Goal: Task Accomplishment & Management: Manage account settings

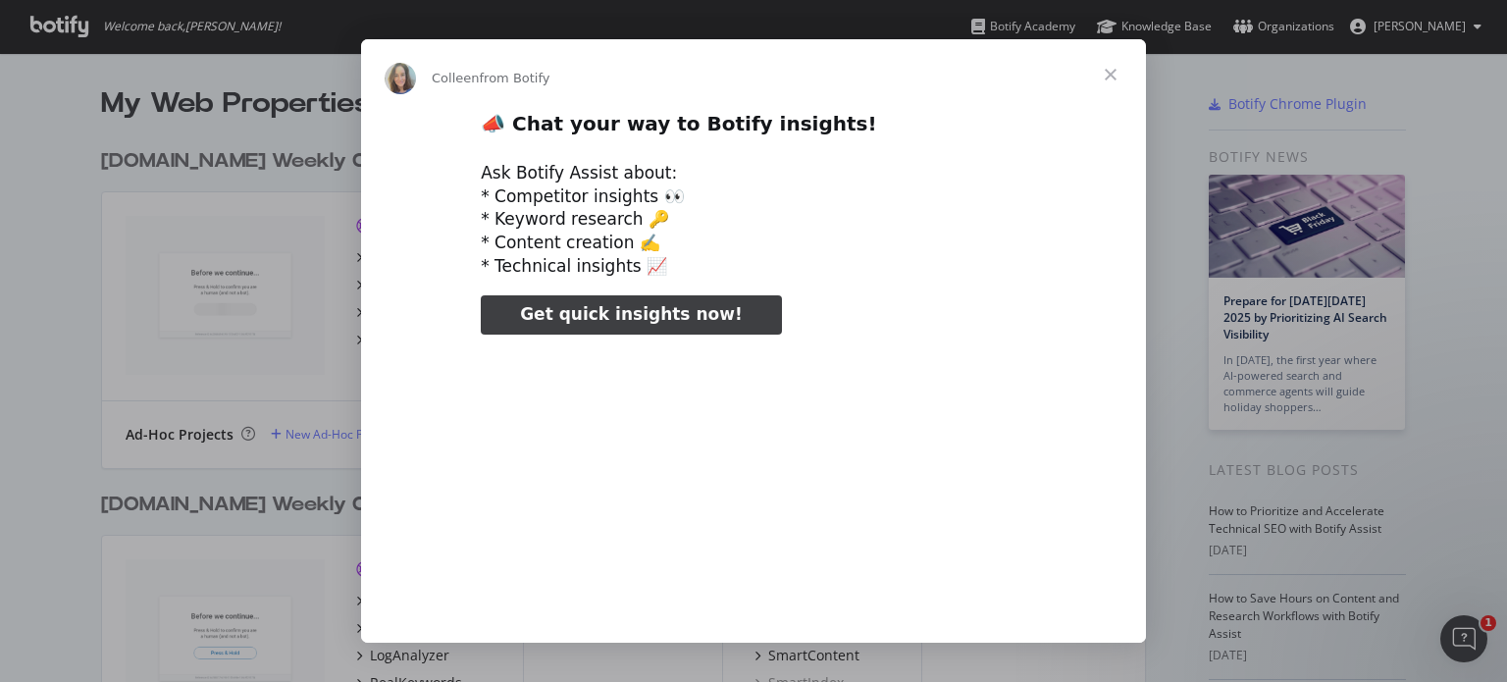
type input "124499"
click at [1116, 74] on span "Close" at bounding box center [1110, 74] width 71 height 71
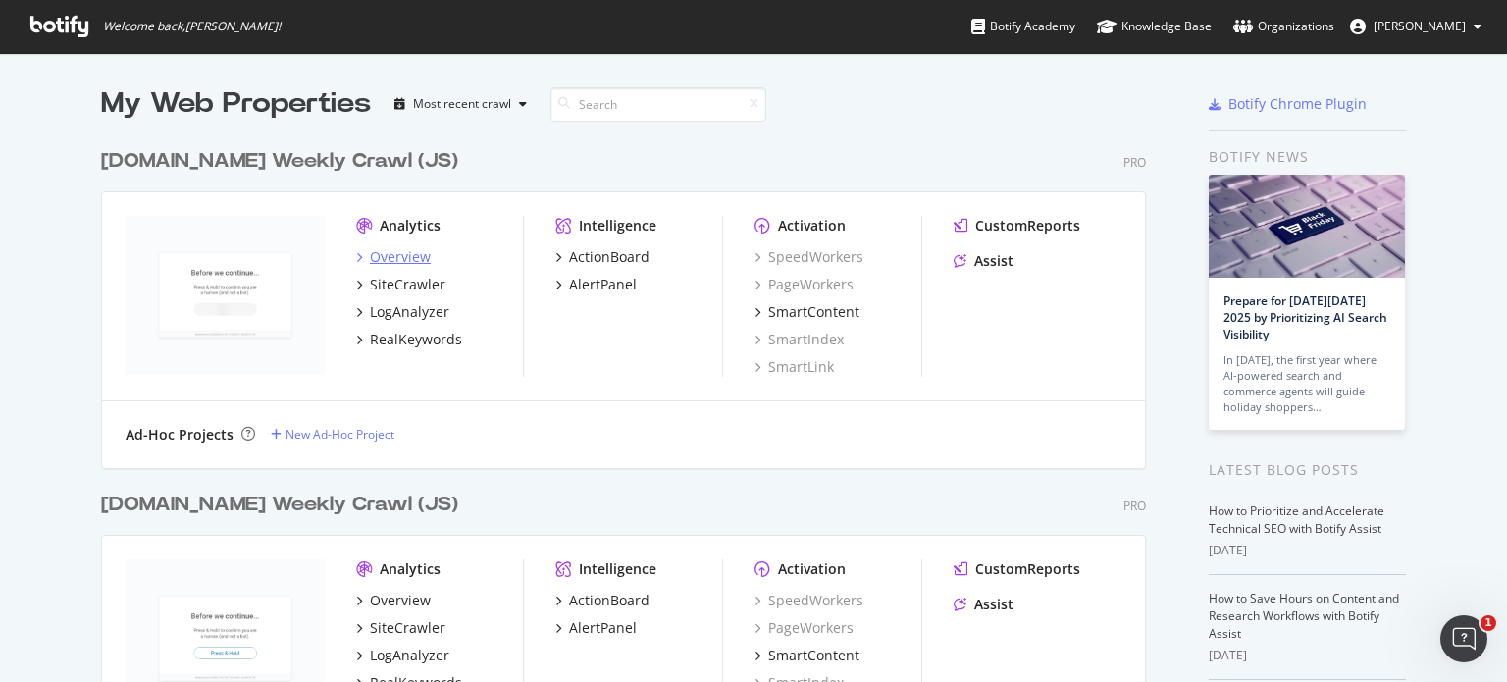
click at [383, 256] on div "Overview" at bounding box center [400, 257] width 61 height 20
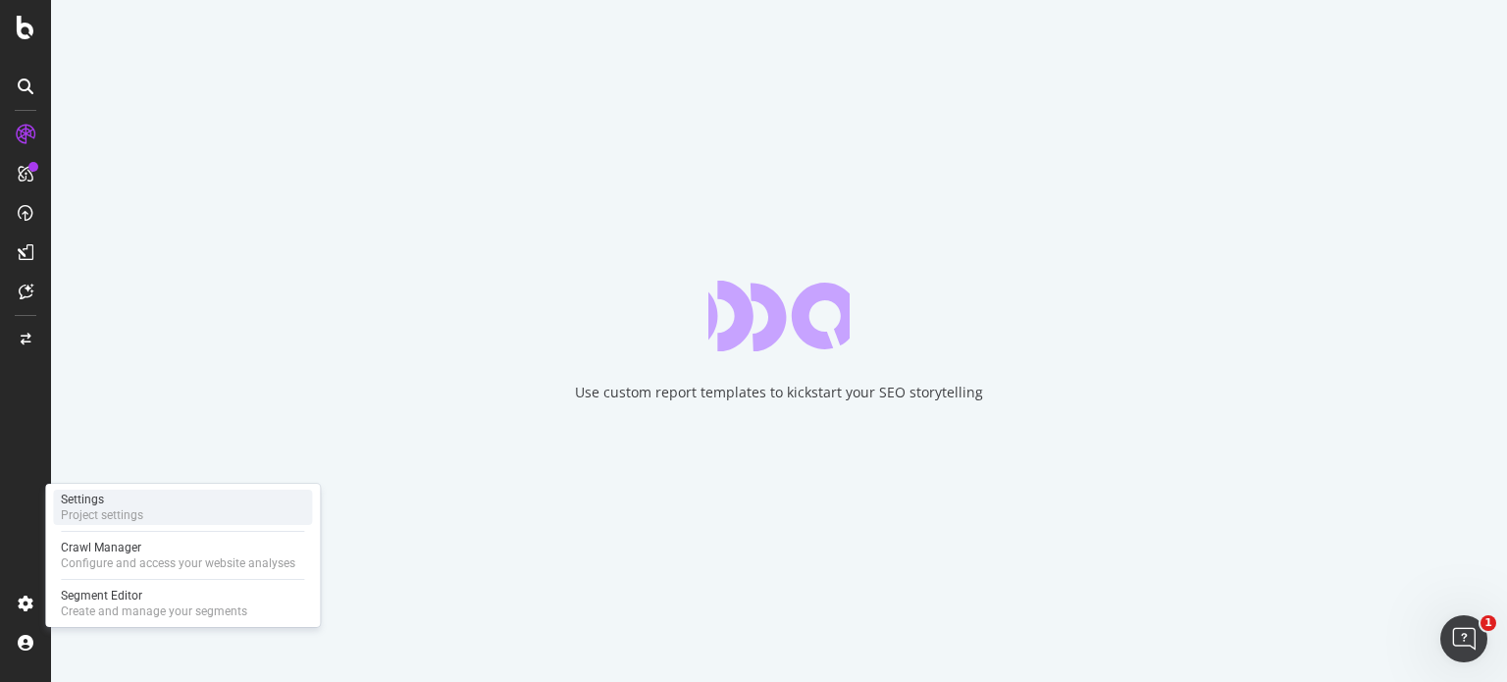
click at [94, 505] on div "Settings" at bounding box center [102, 500] width 82 height 16
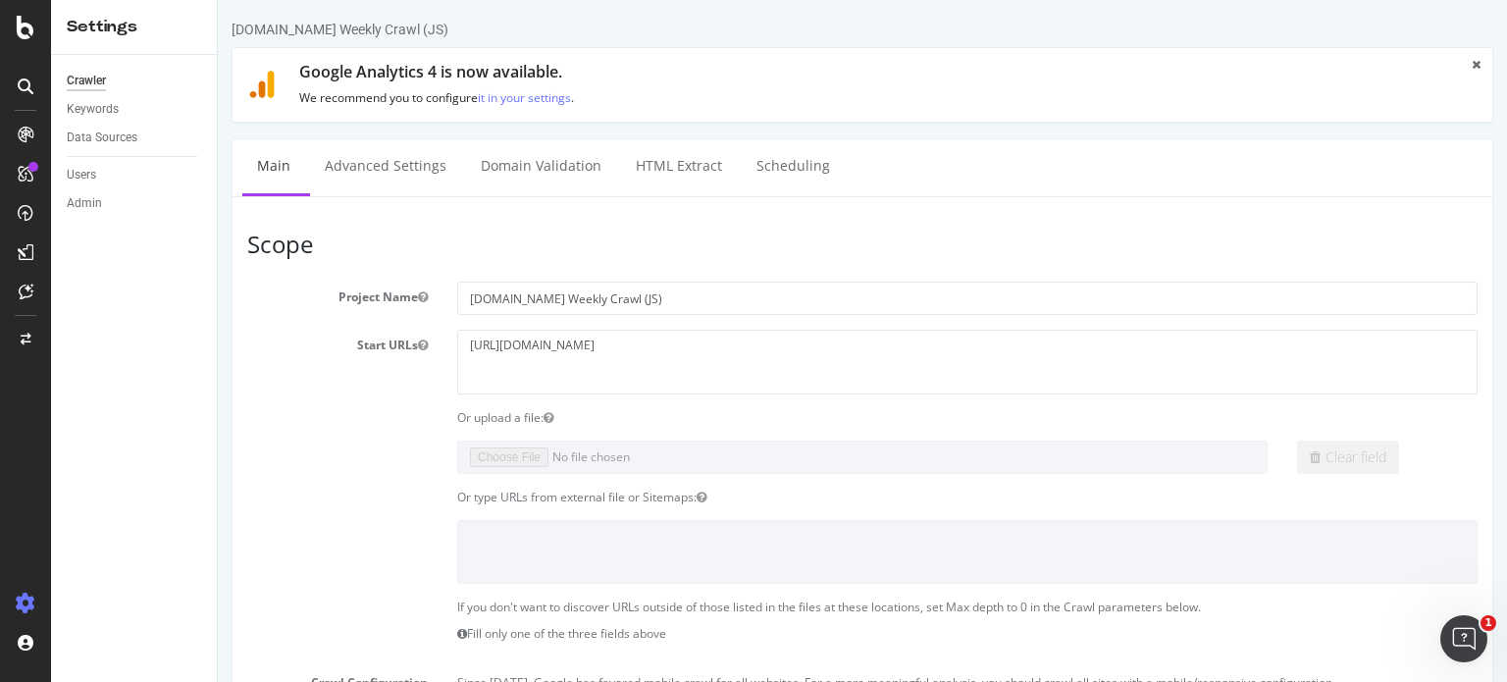
click at [196, 548] on div "Crawler Keywords Data Sources Users Admin" at bounding box center [134, 368] width 166 height 627
click at [127, 558] on div "Crawler Keywords Data Sources Users Admin" at bounding box center [134, 368] width 166 height 627
click at [5, 570] on div at bounding box center [25, 353] width 47 height 469
